Goal: Information Seeking & Learning: Learn about a topic

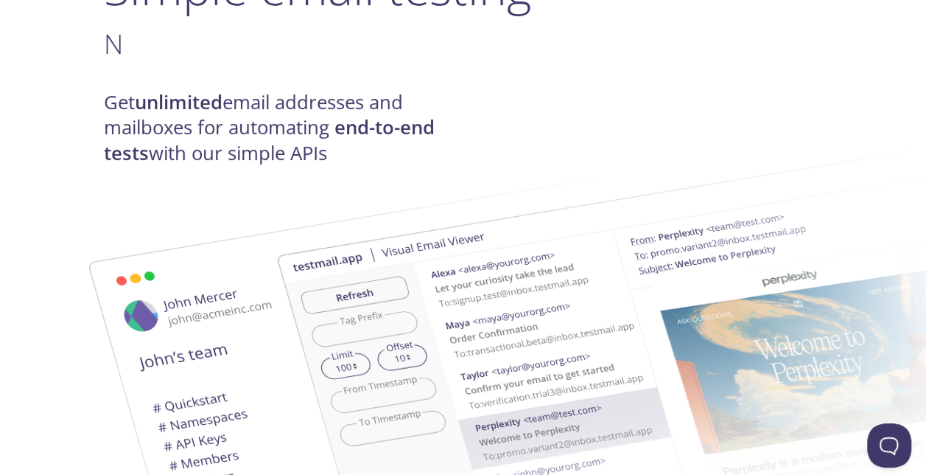
scroll to position [150, 0]
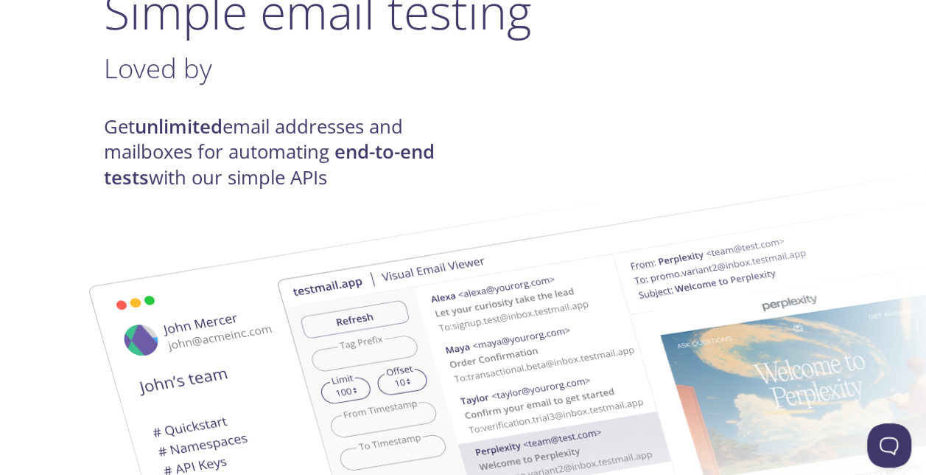
click at [342, 152] on img at bounding box center [674, 393] width 796 height 499
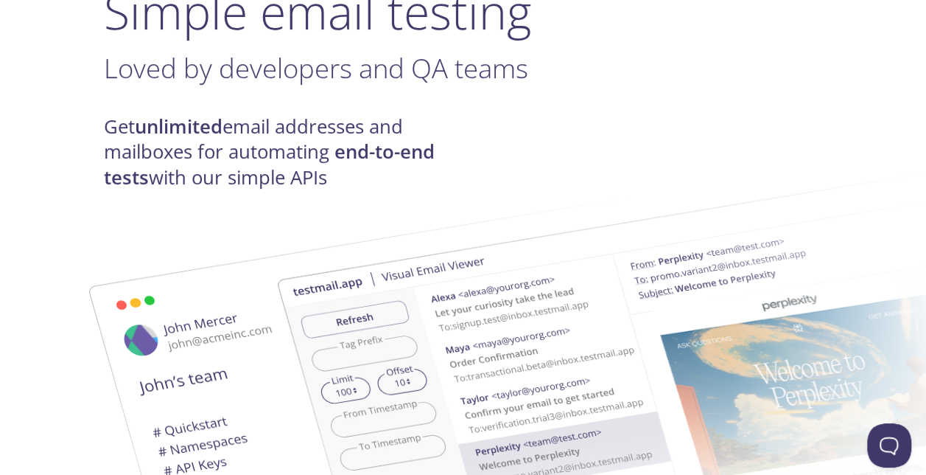
click at [498, 200] on img at bounding box center [674, 393] width 796 height 499
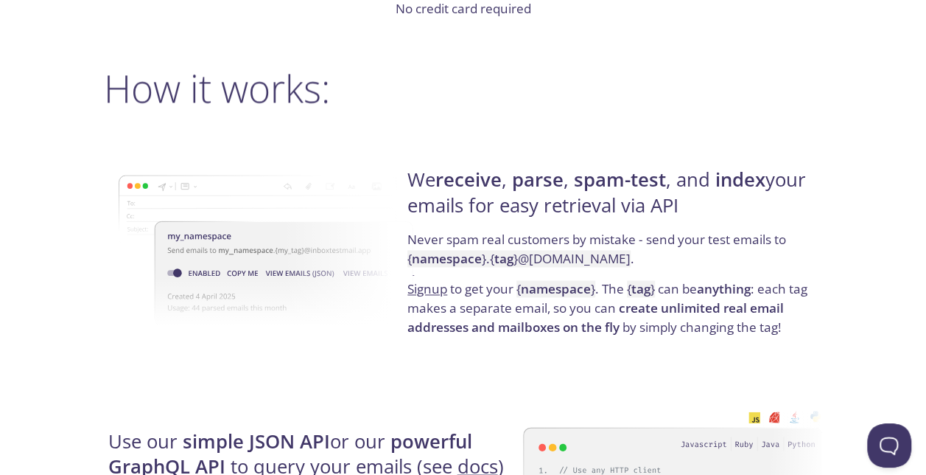
scroll to position [1039, 0]
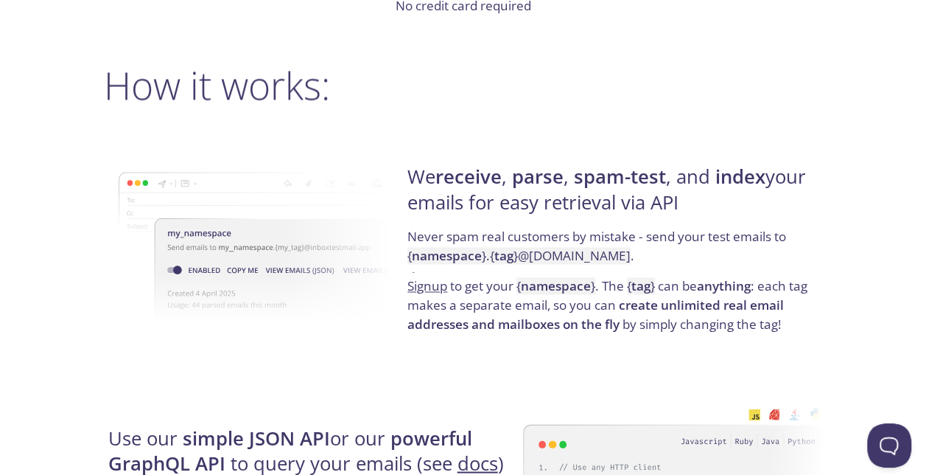
click at [502, 195] on h4 "We receive , parse , spam-test , and index your emails for easy retrieval via A…" at bounding box center [613, 195] width 411 height 63
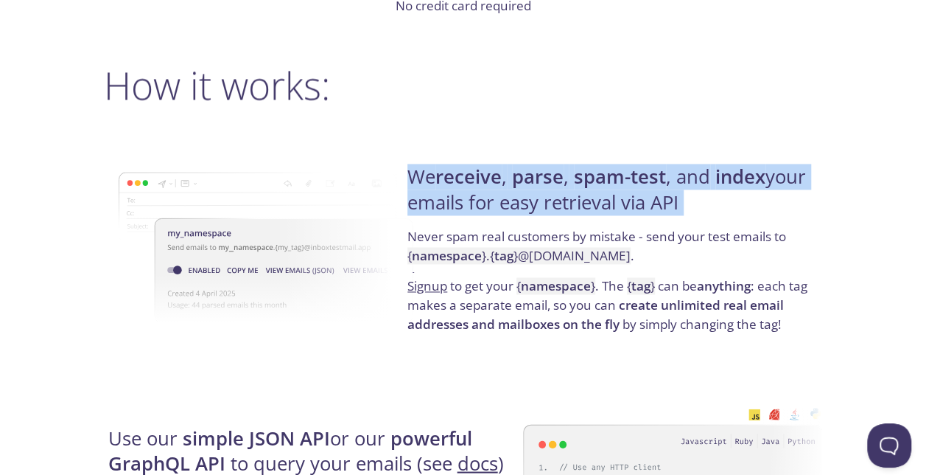
click at [502, 195] on h4 "We receive , parse , spam-test , and index your emails for easy retrieval via A…" at bounding box center [613, 195] width 411 height 63
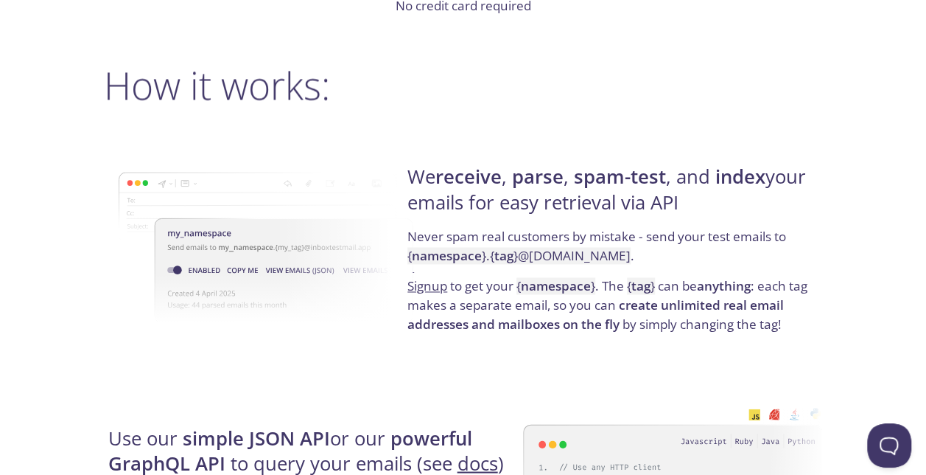
click at [585, 237] on p "Never spam real customers by mistake - send your test emails to { namespace } .…" at bounding box center [613, 251] width 411 height 49
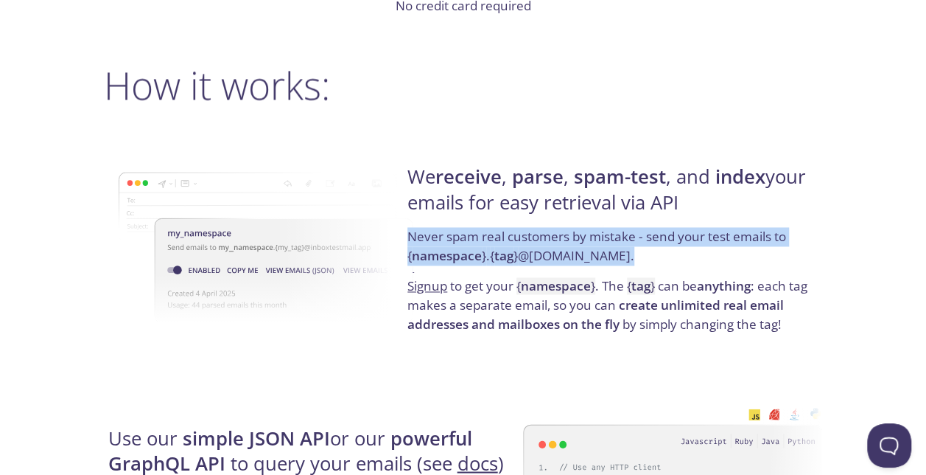
click at [585, 237] on p "Never spam real customers by mistake - send your test emails to { namespace } .…" at bounding box center [613, 251] width 411 height 49
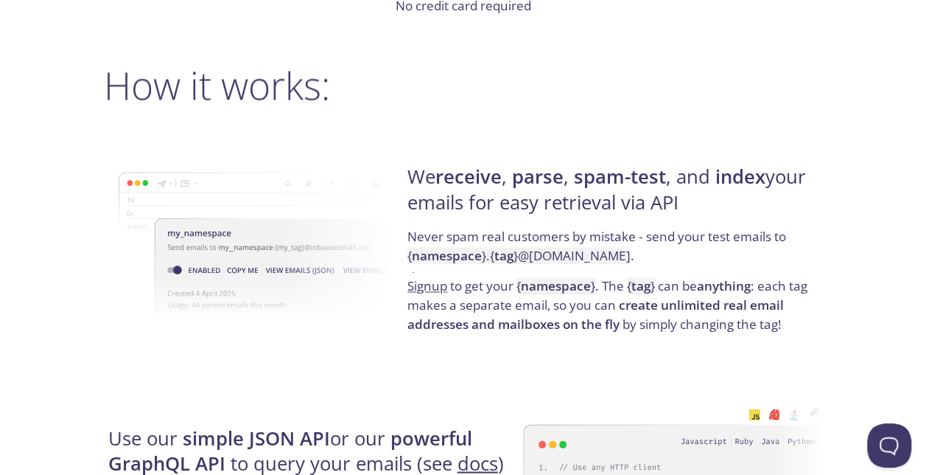
click at [523, 319] on strong "create unlimited real email addresses and mailboxes on the fly" at bounding box center [596, 314] width 377 height 36
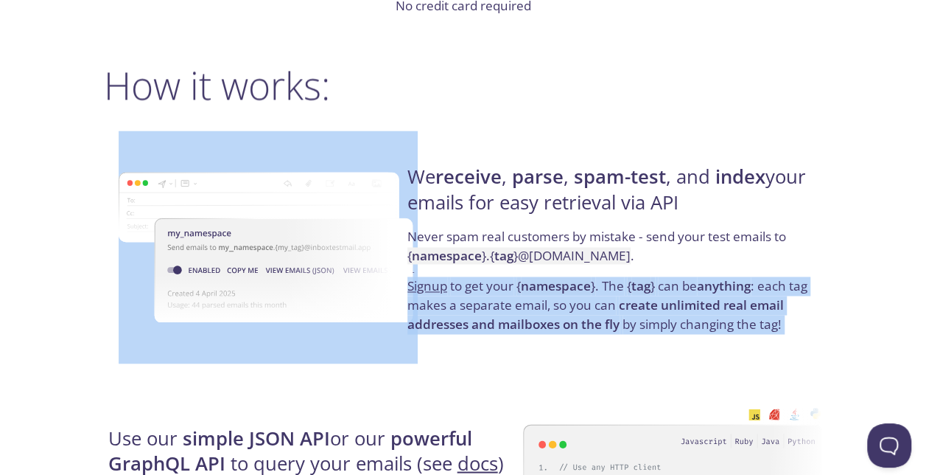
click at [523, 319] on strong "create unlimited real email addresses and mailboxes on the fly" at bounding box center [596, 314] width 377 height 36
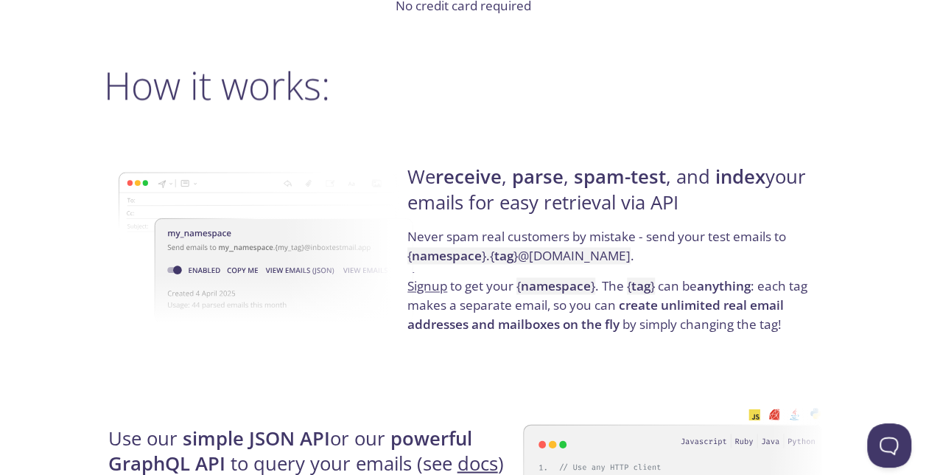
click at [523, 319] on strong "create unlimited real email addresses and mailboxes on the fly" at bounding box center [596, 314] width 377 height 36
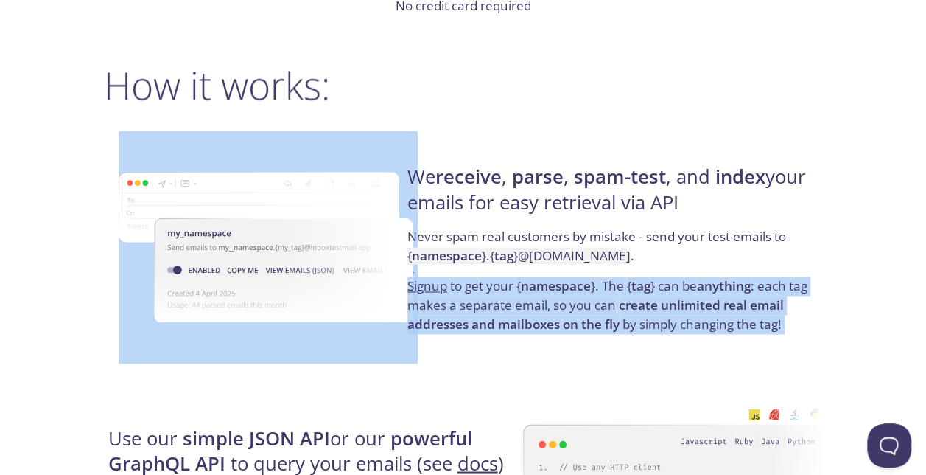
click at [523, 319] on strong "create unlimited real email addresses and mailboxes on the fly" at bounding box center [596, 314] width 377 height 36
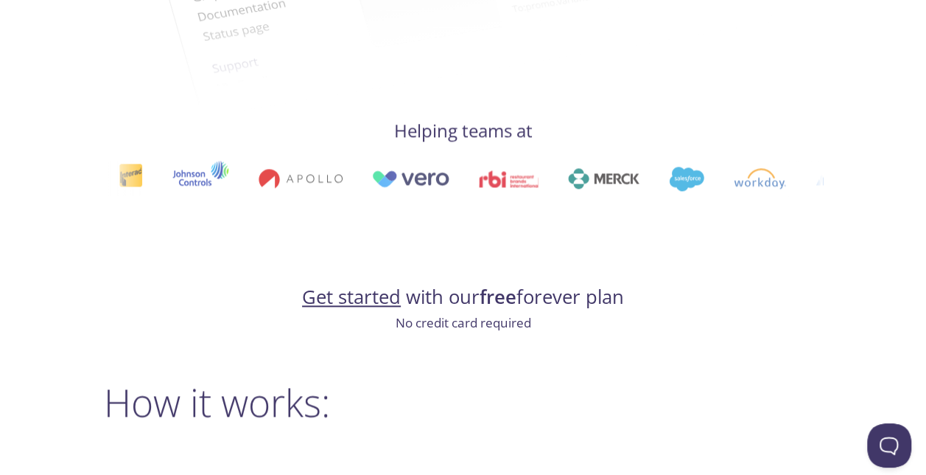
scroll to position [704, 0]
